Goal: Information Seeking & Learning: Learn about a topic

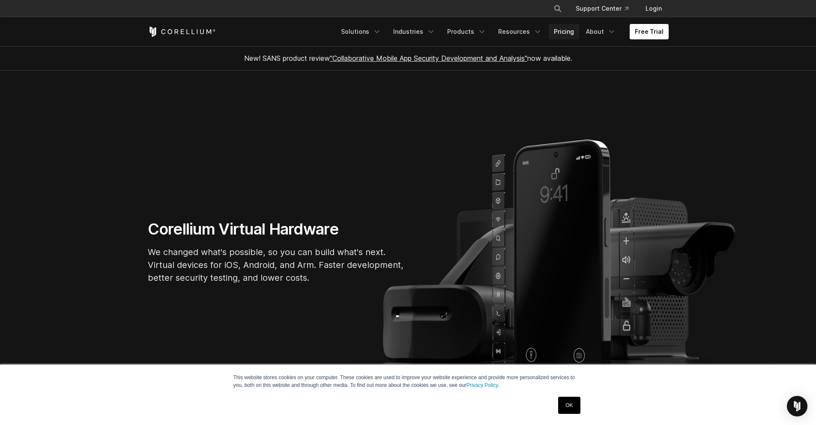
click at [572, 34] on link "Pricing" at bounding box center [563, 31] width 30 height 15
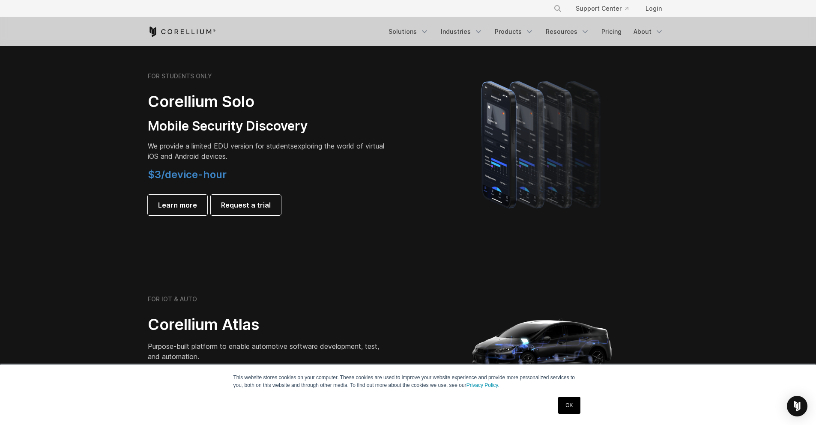
scroll to position [601, 0]
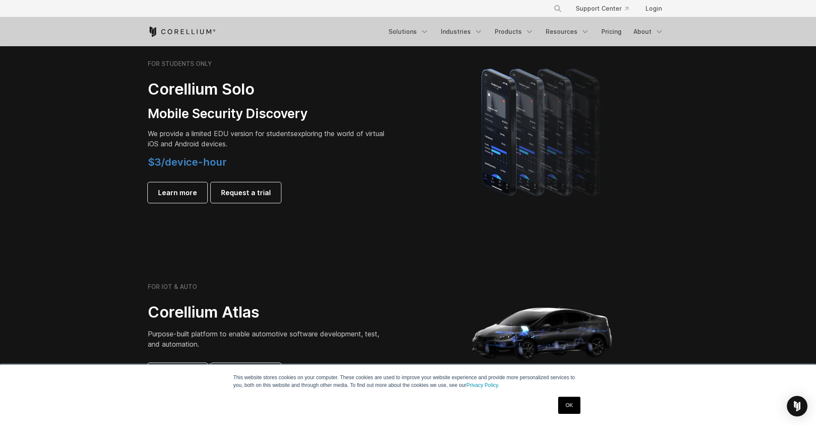
click at [569, 408] on link "OK" at bounding box center [569, 405] width 22 height 17
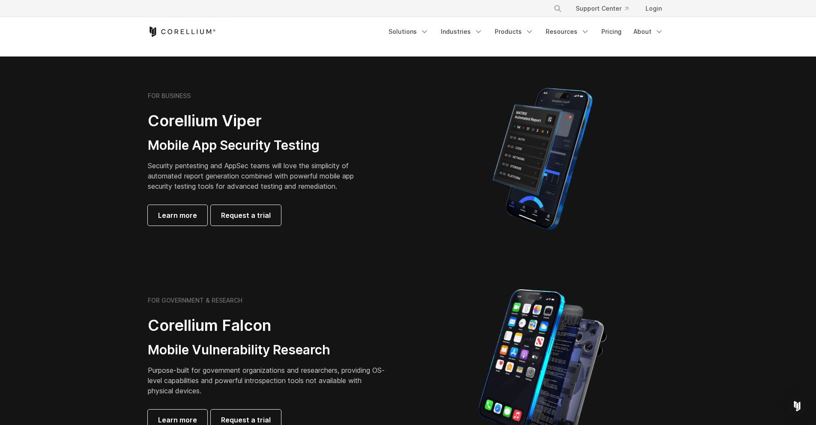
scroll to position [0, 0]
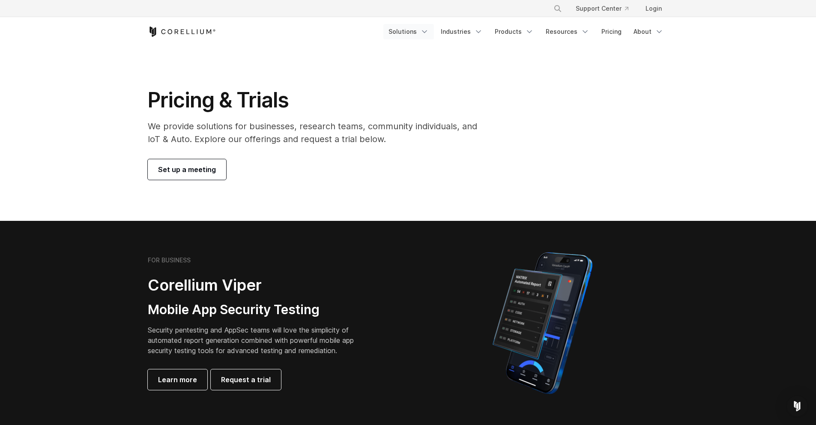
click at [426, 28] on icon "Navigation Menu" at bounding box center [424, 31] width 9 height 9
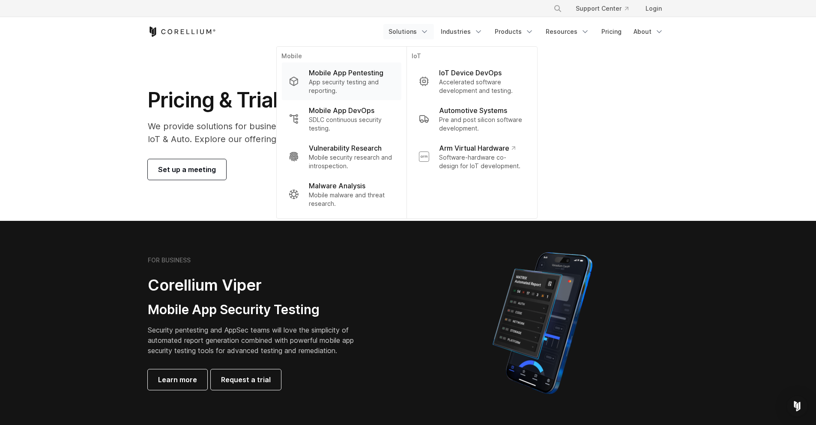
click at [334, 89] on p "App security testing and reporting." at bounding box center [351, 86] width 85 height 17
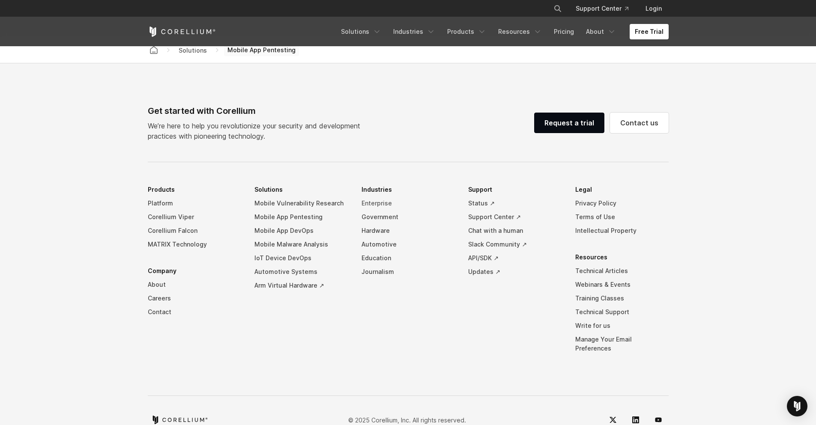
scroll to position [2705, 0]
